Goal: Task Accomplishment & Management: Use online tool/utility

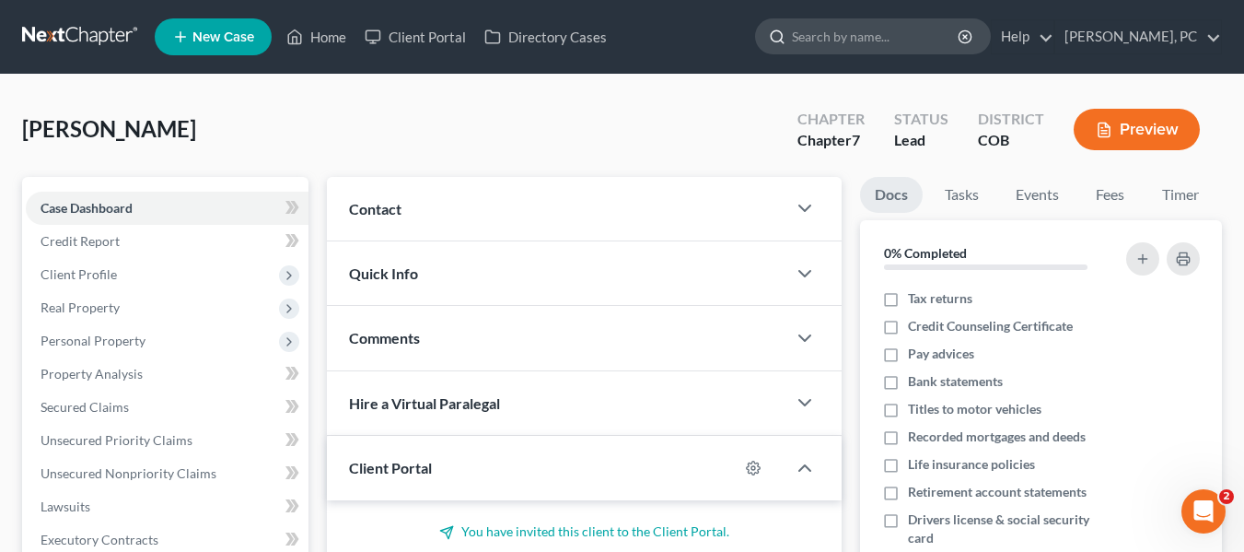
click at [877, 53] on div at bounding box center [873, 36] width 236 height 36
click at [878, 46] on input "search" at bounding box center [876, 36] width 169 height 34
type input "[PERSON_NAME]"
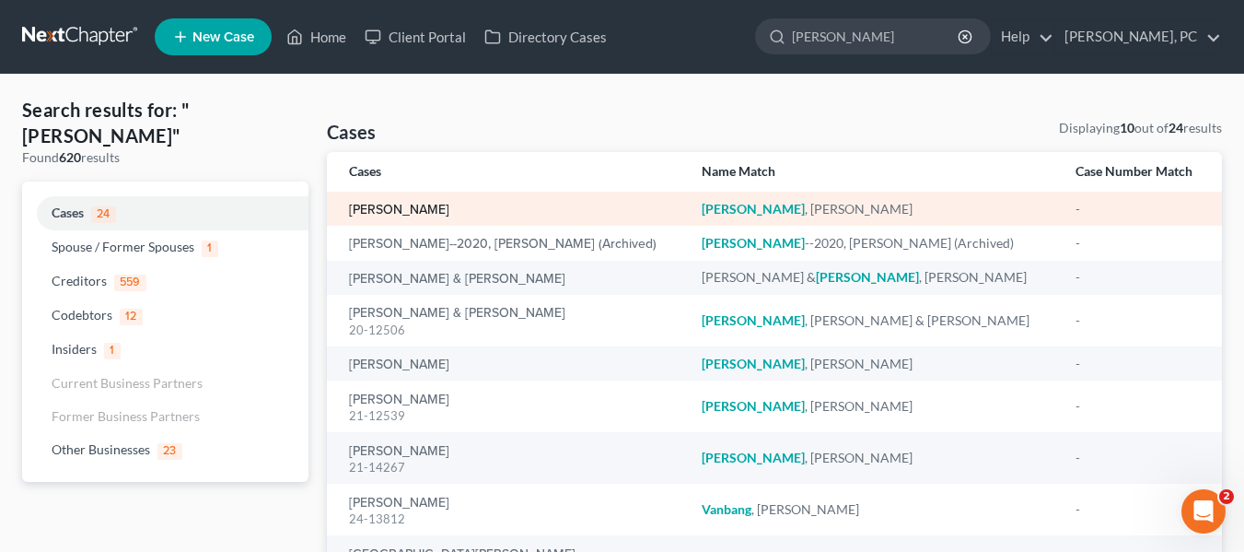
click at [398, 208] on link "[PERSON_NAME]" at bounding box center [399, 210] width 100 height 13
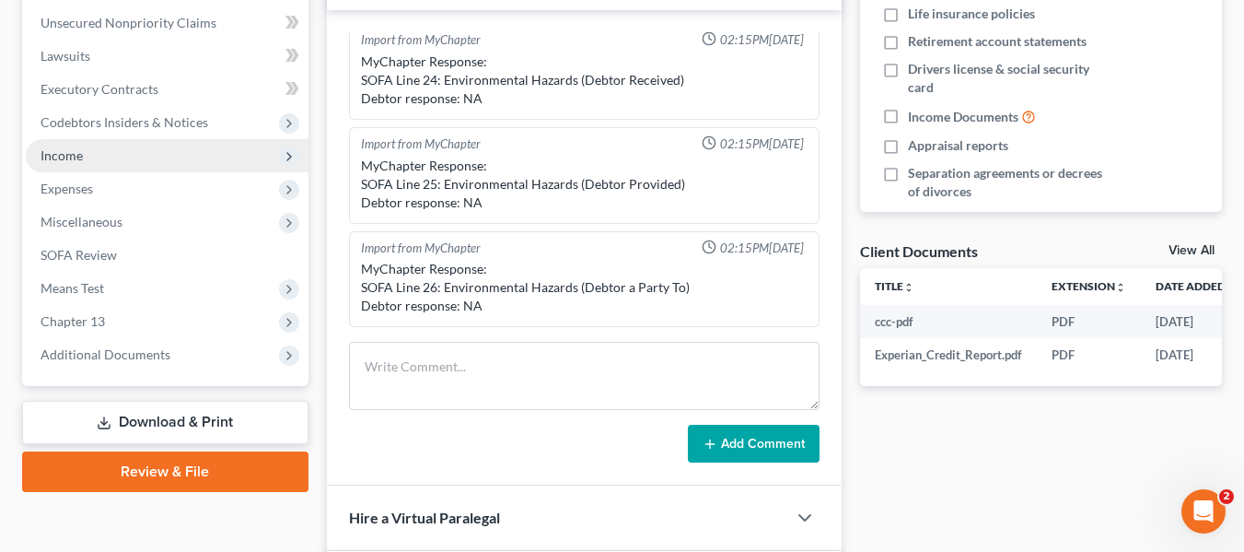
scroll to position [460, 0]
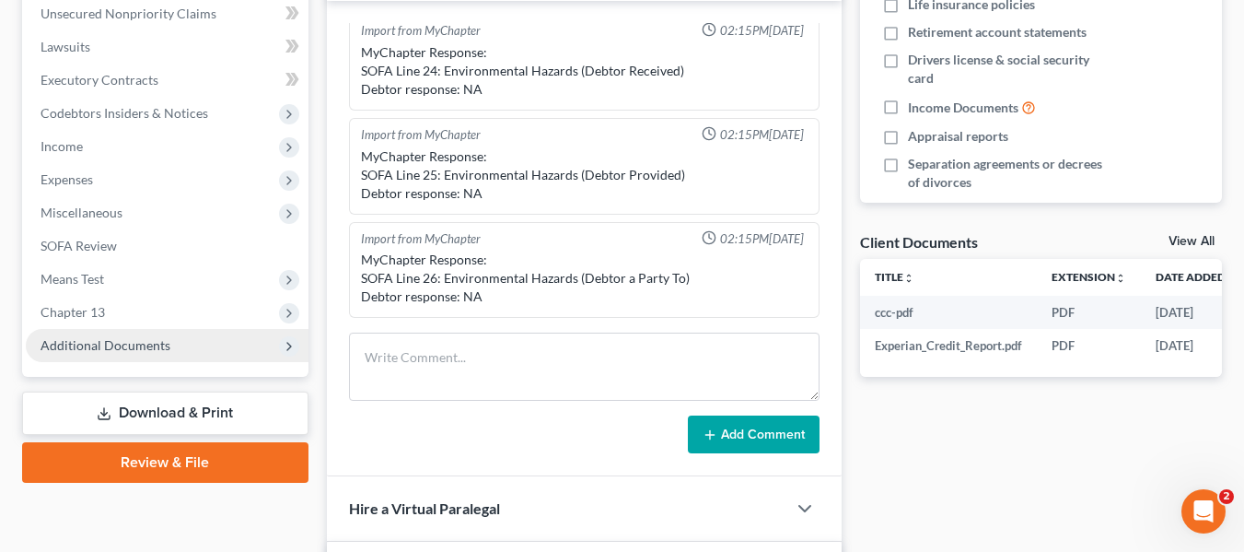
click at [141, 340] on span "Additional Documents" at bounding box center [106, 345] width 130 height 16
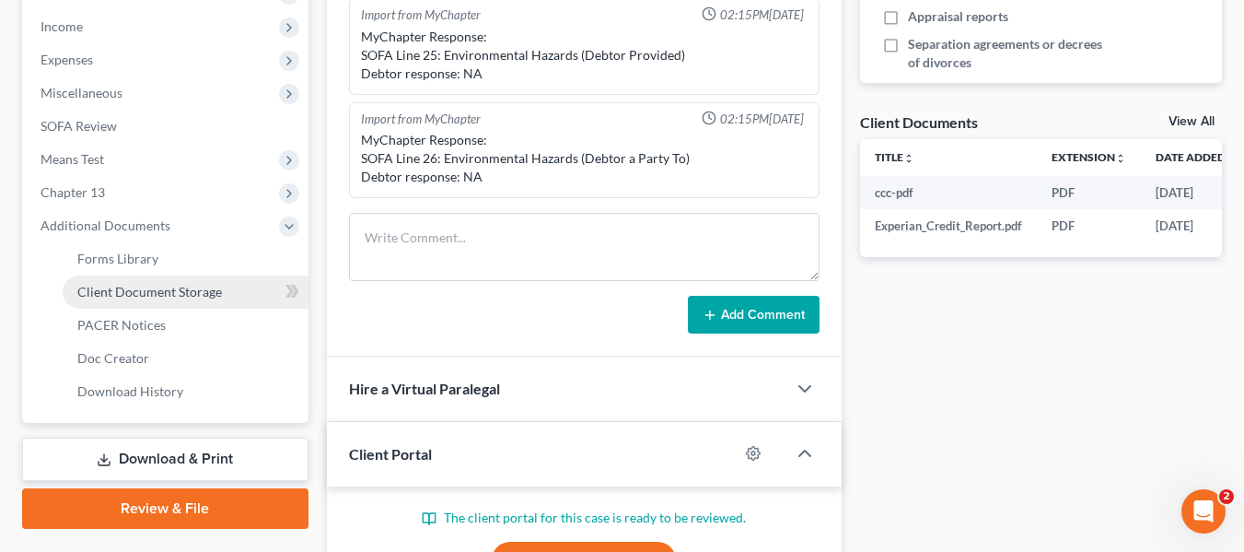
scroll to position [580, 0]
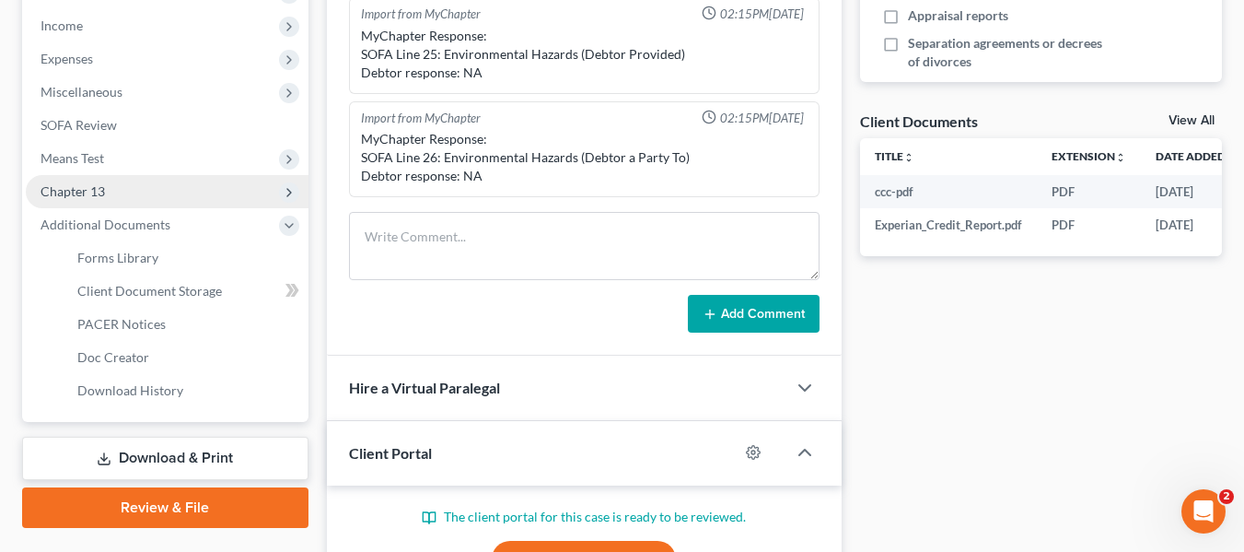
click at [107, 199] on span "Chapter 13" at bounding box center [167, 191] width 283 height 33
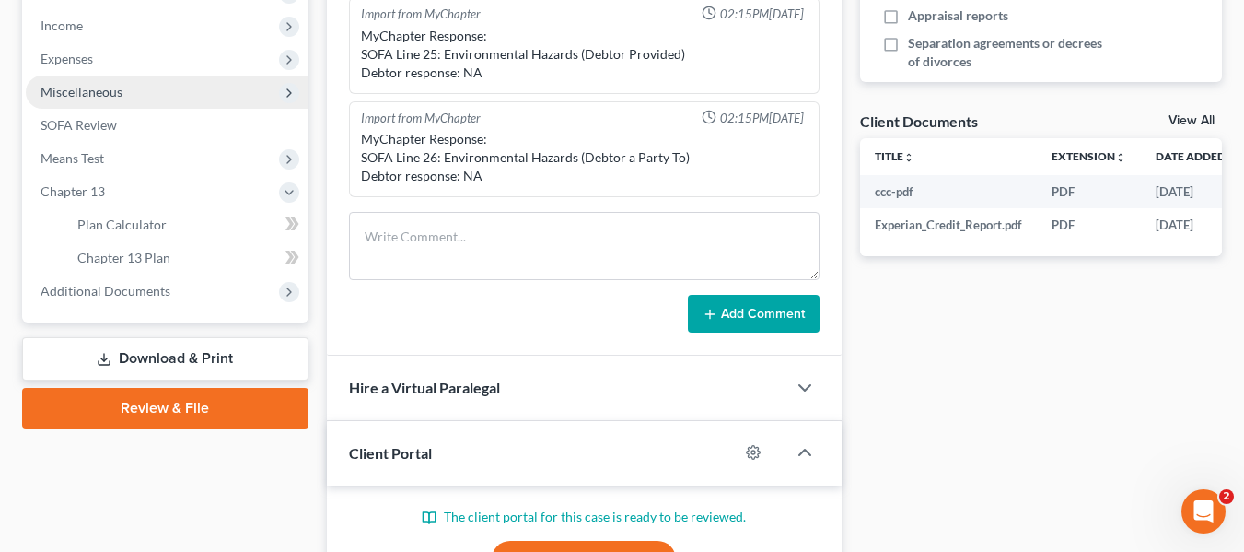
click at [76, 104] on span "Miscellaneous" at bounding box center [167, 92] width 283 height 33
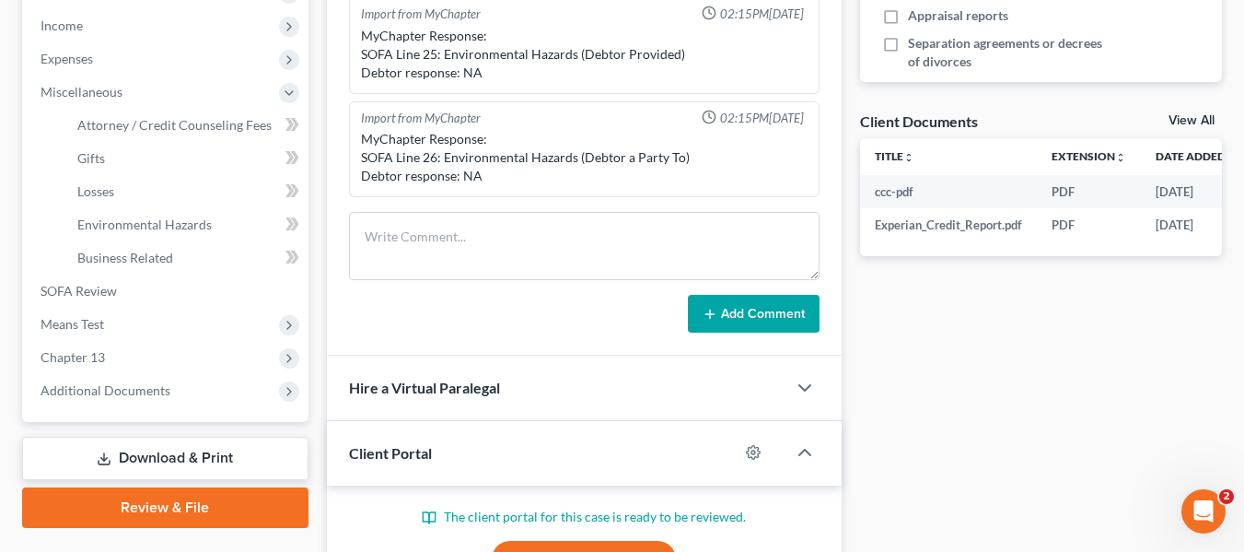
click at [183, 461] on link "Download & Print" at bounding box center [165, 458] width 286 height 43
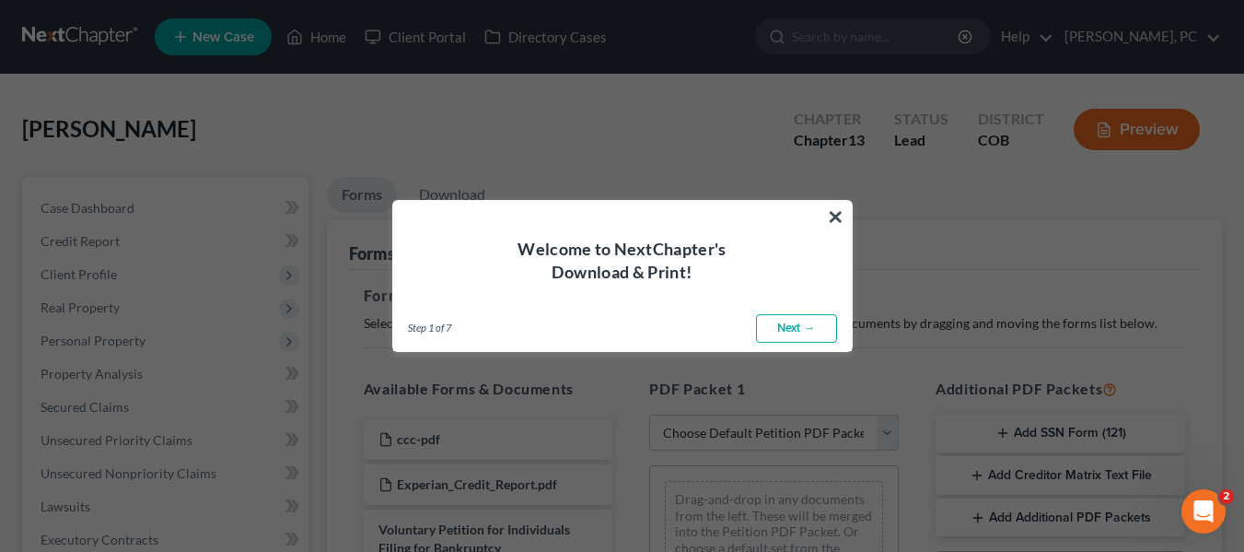
click at [780, 331] on link "Next →" at bounding box center [796, 328] width 81 height 29
select select "0"
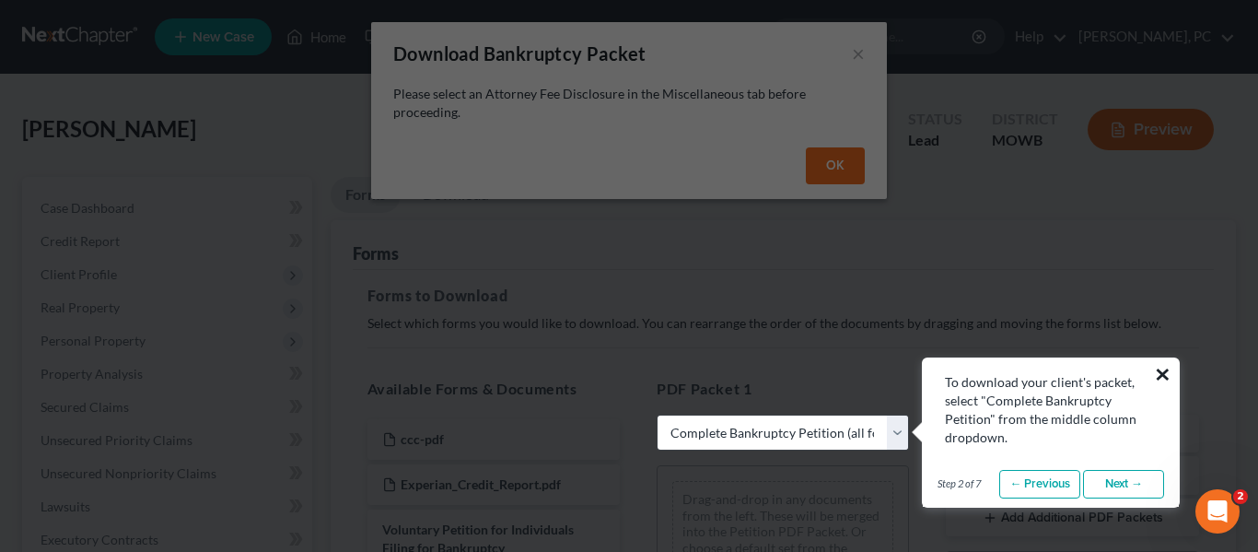
click at [1162, 372] on button "×" at bounding box center [1162, 373] width 17 height 29
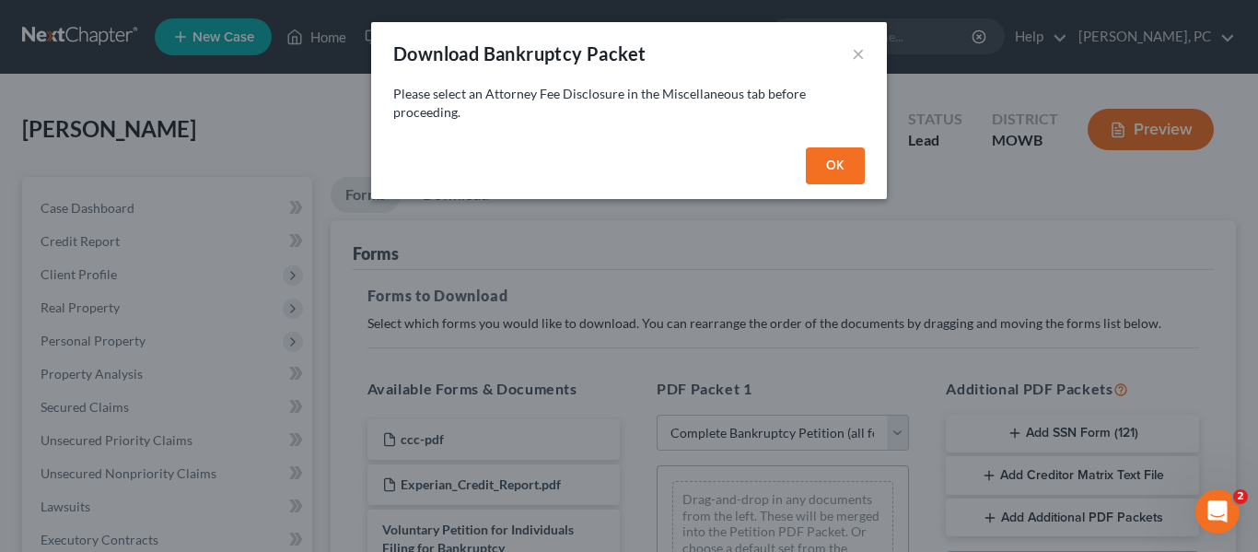
click at [843, 181] on button "OK" at bounding box center [835, 165] width 59 height 37
select select
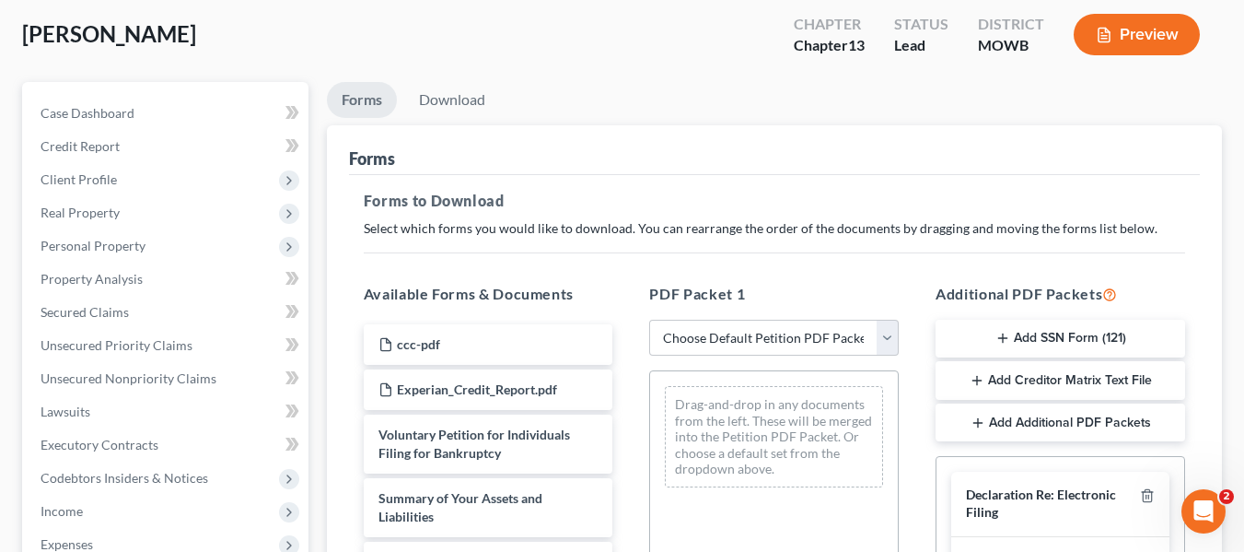
scroll to position [96, 0]
click at [1043, 387] on button "Add Creditor Matrix Text File" at bounding box center [1061, 379] width 250 height 39
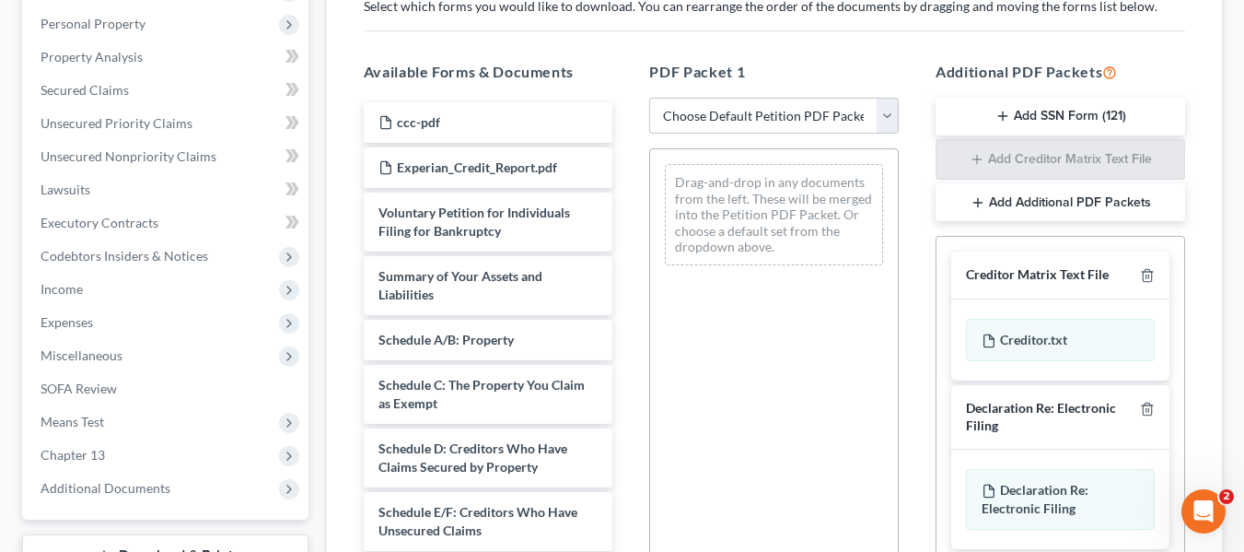
scroll to position [318, 0]
click at [998, 335] on div "Creditor.txt" at bounding box center [1060, 339] width 189 height 42
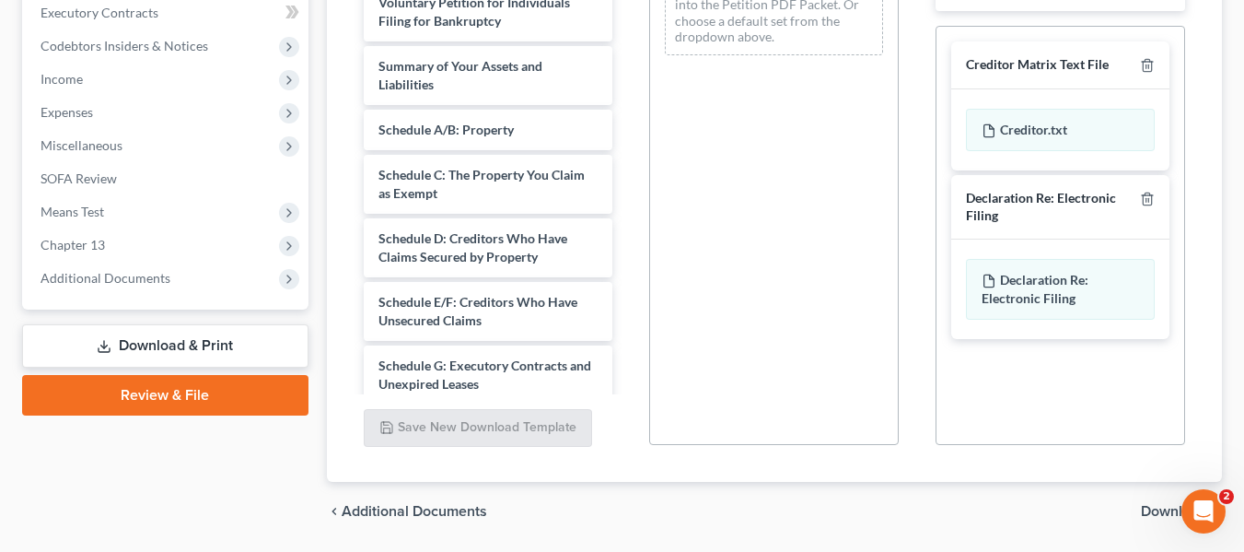
scroll to position [586, 0]
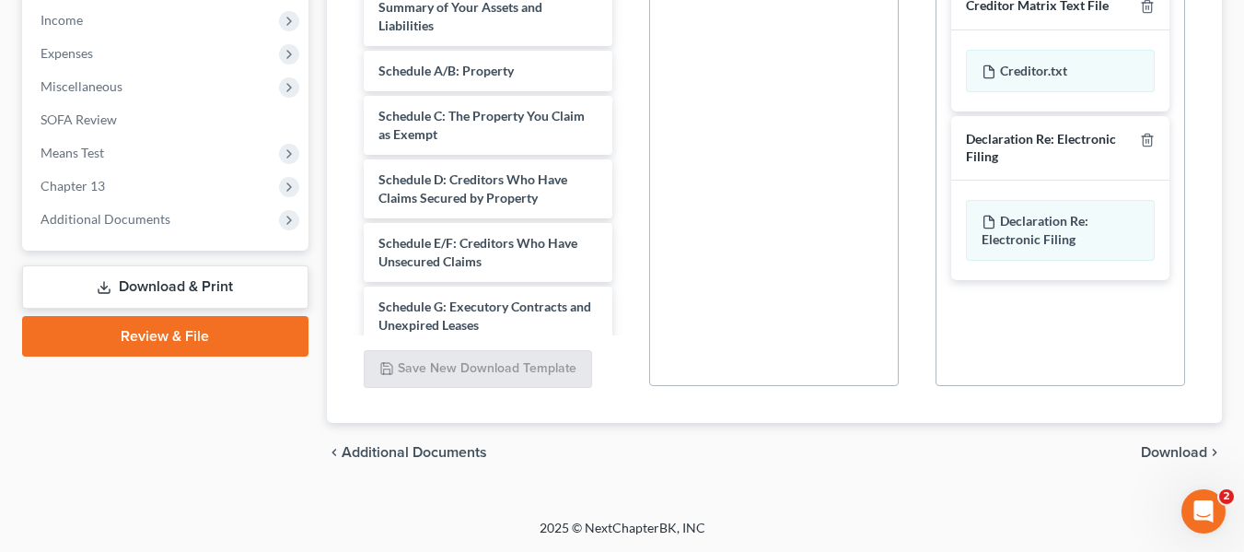
click at [1172, 456] on span "Download" at bounding box center [1174, 452] width 66 height 15
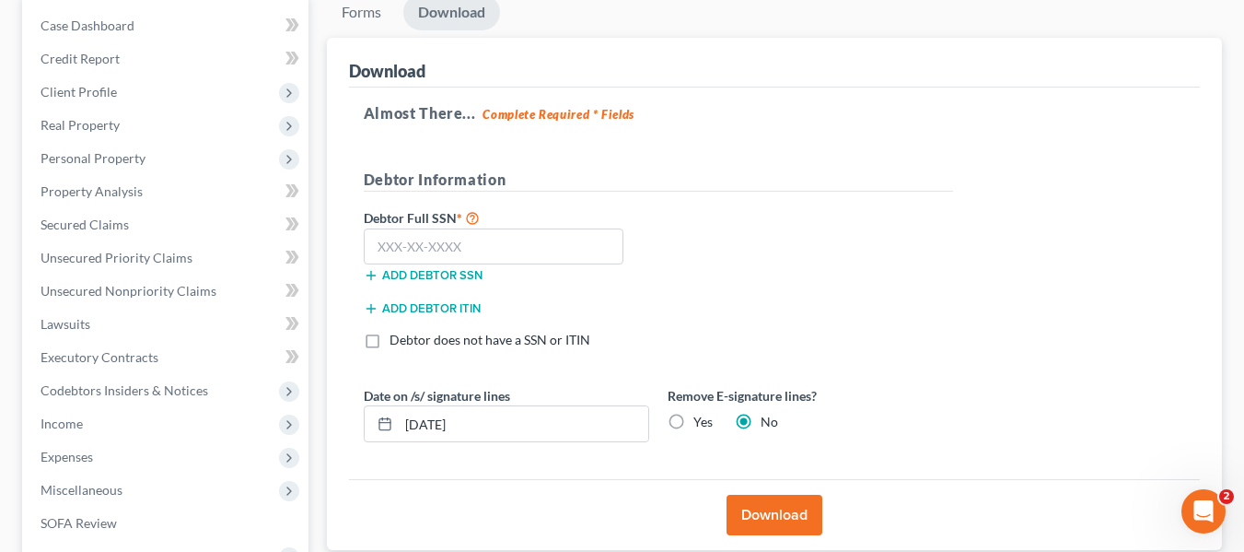
scroll to position [185, 0]
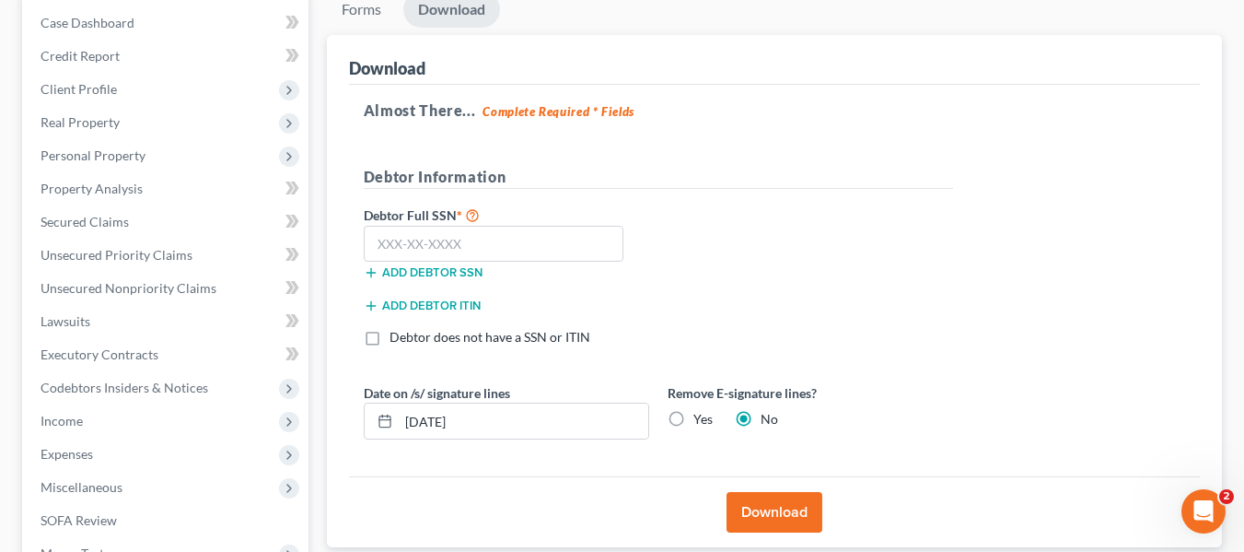
click at [460, 12] on link "Download" at bounding box center [451, 10] width 97 height 36
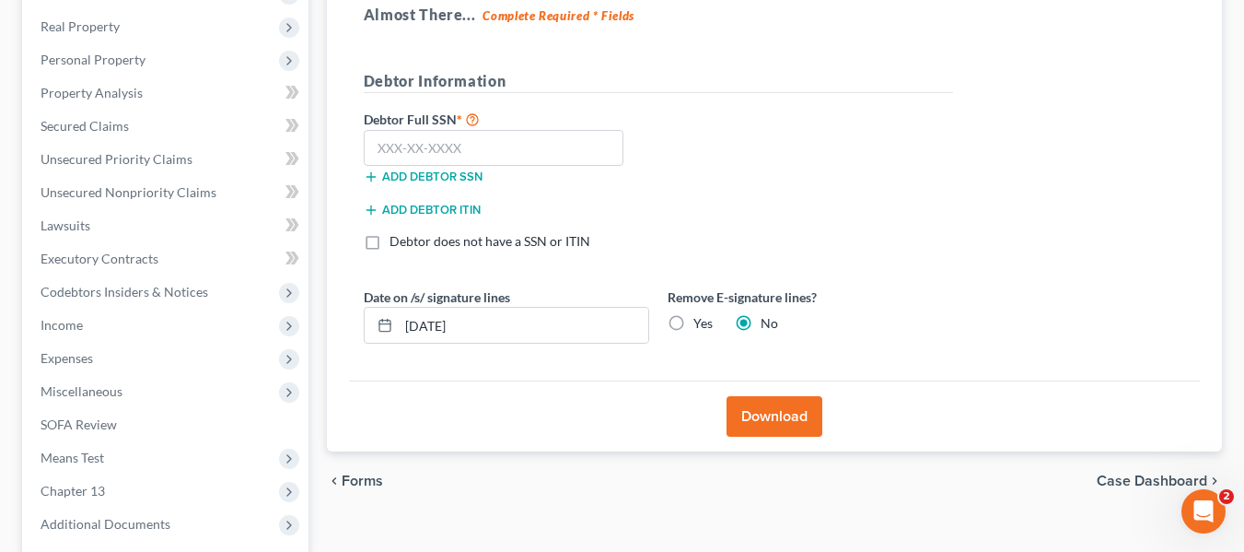
scroll to position [285, 0]
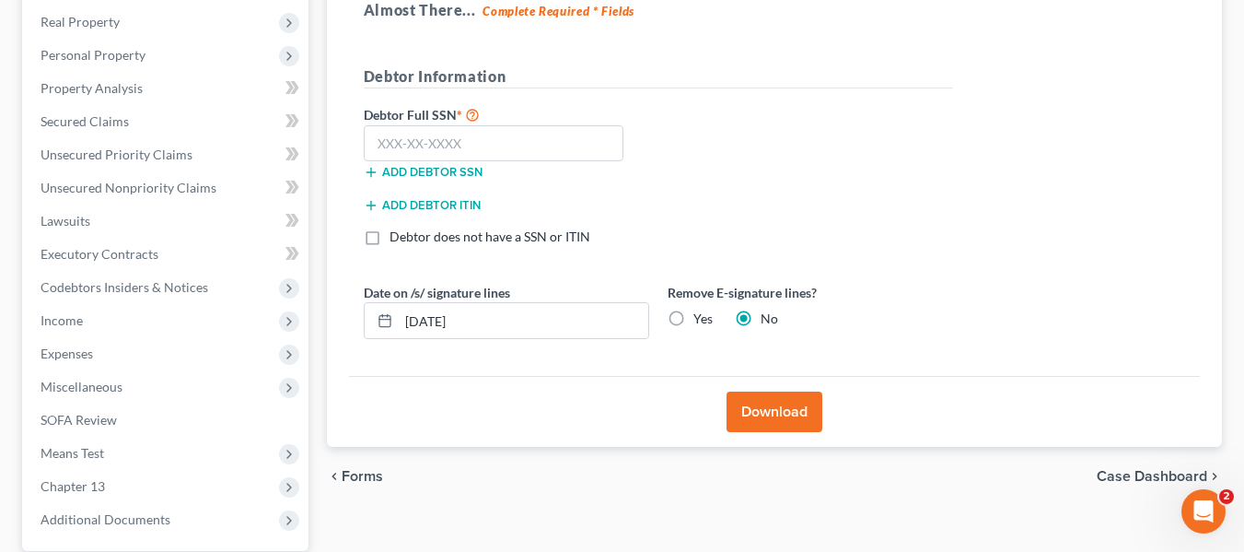
click at [774, 411] on button "Download" at bounding box center [775, 411] width 96 height 41
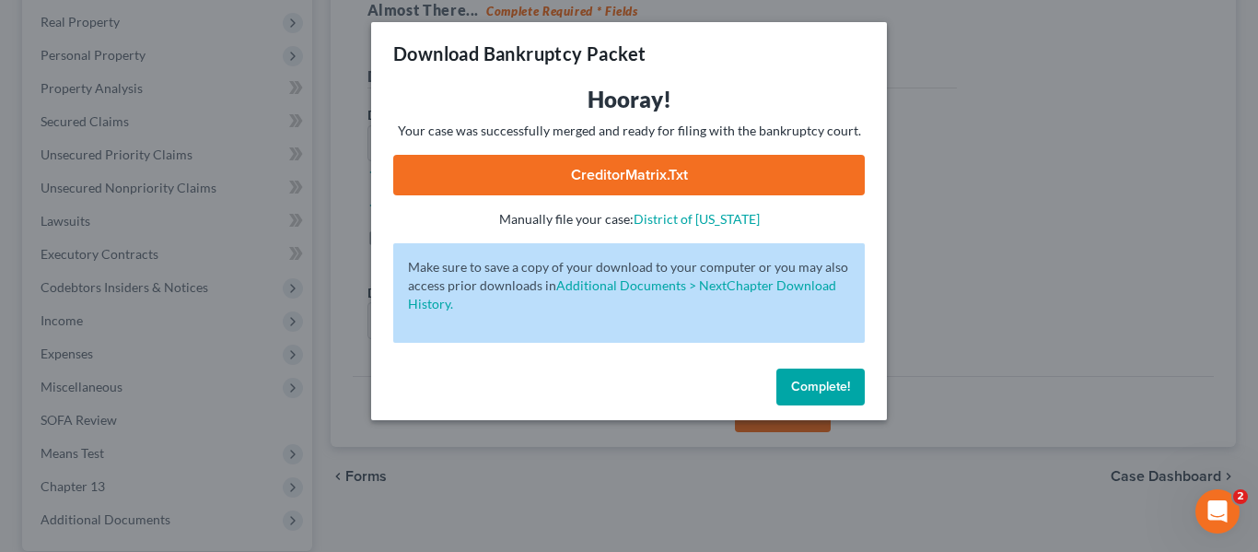
click at [615, 184] on link "CreditorMatrix.txt" at bounding box center [629, 175] width 472 height 41
click at [801, 404] on button "Complete!" at bounding box center [820, 386] width 88 height 37
